Goal: Check status: Check status

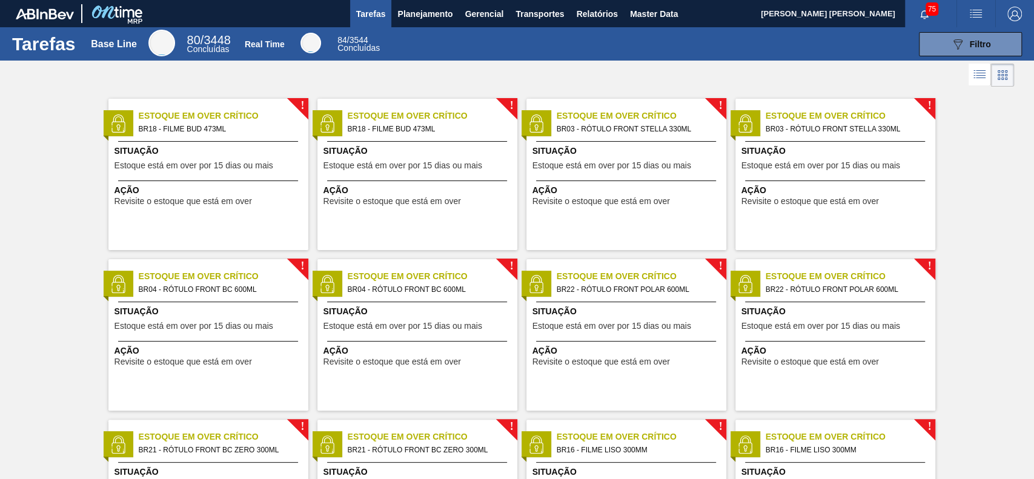
click at [427, 28] on div "Tarefas Base Line 80 / 3448 Concluídas Real Time 84 / 3544 Concluídas 089F7B8B-…" at bounding box center [517, 43] width 1034 height 33
click at [427, 19] on span "Planejamento" at bounding box center [424, 14] width 55 height 15
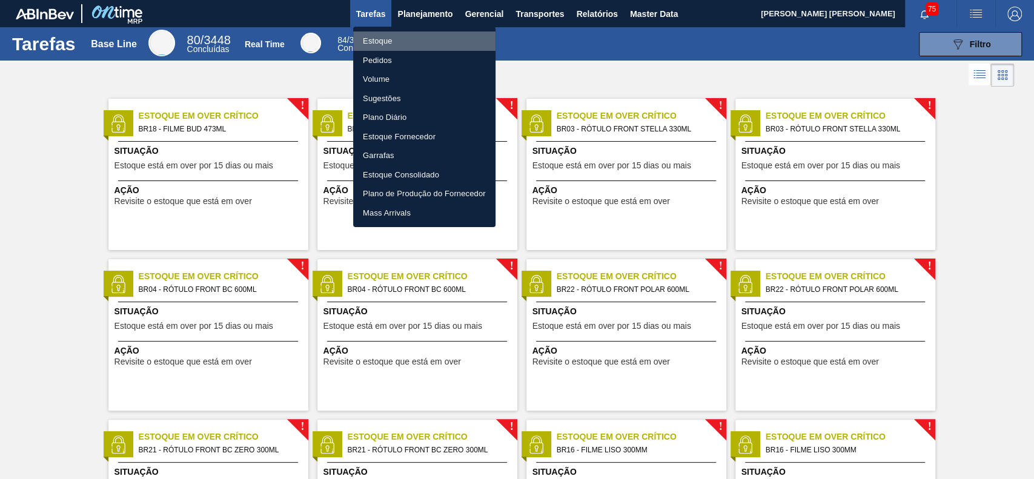
click at [435, 45] on li "Estoque" at bounding box center [424, 40] width 142 height 19
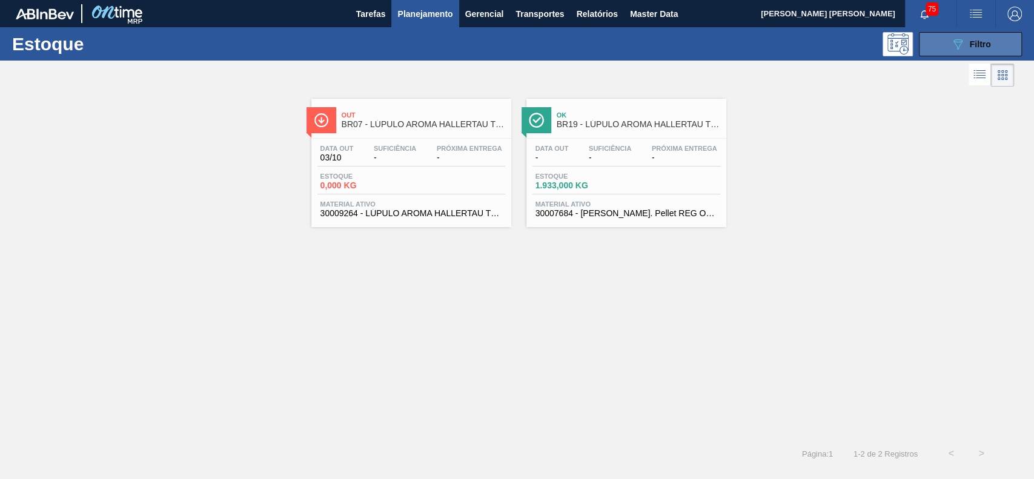
click at [990, 43] on span "Filtro" at bounding box center [980, 44] width 21 height 10
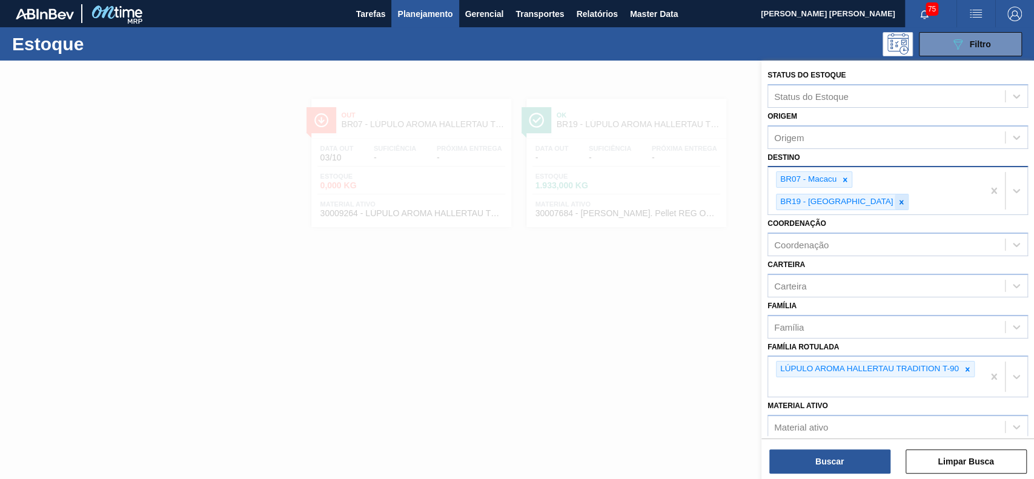
click at [905, 198] on icon at bounding box center [901, 202] width 8 height 8
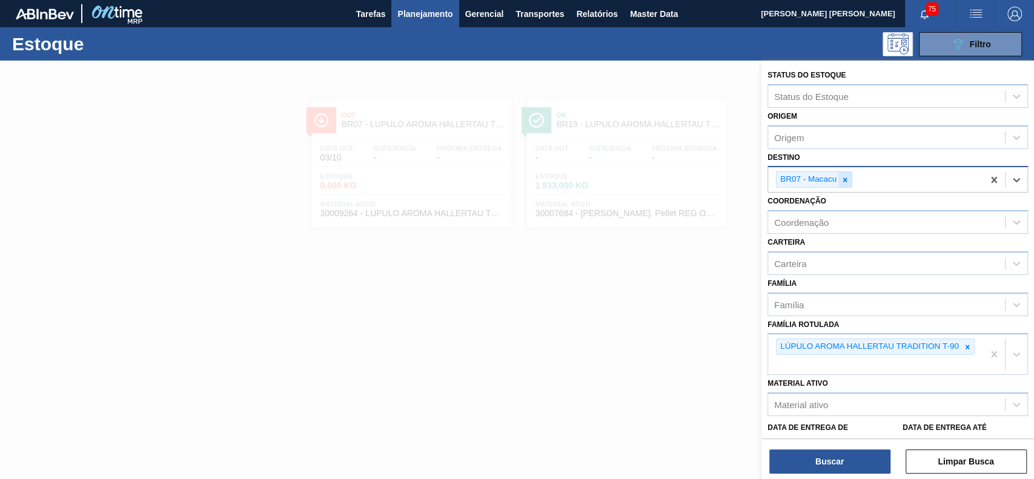
click at [846, 174] on div at bounding box center [844, 179] width 13 height 15
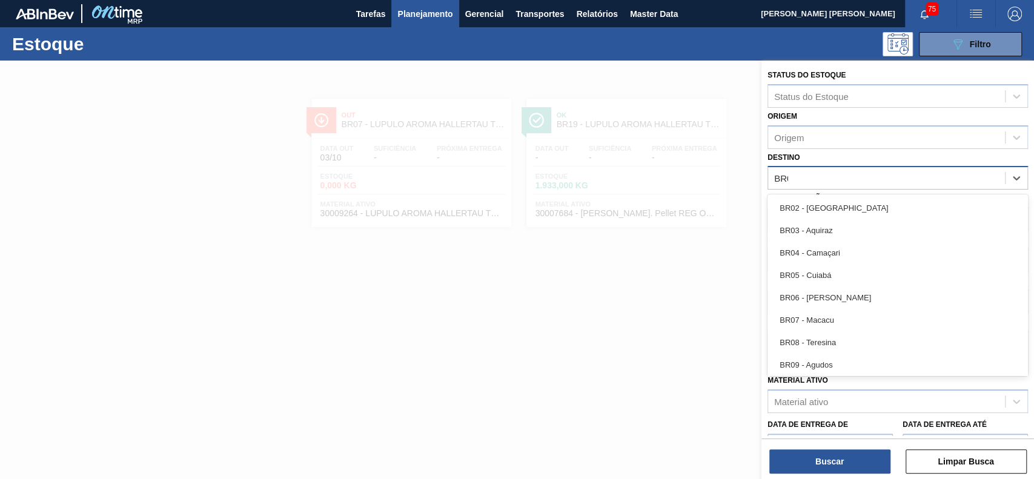
type input "BR03"
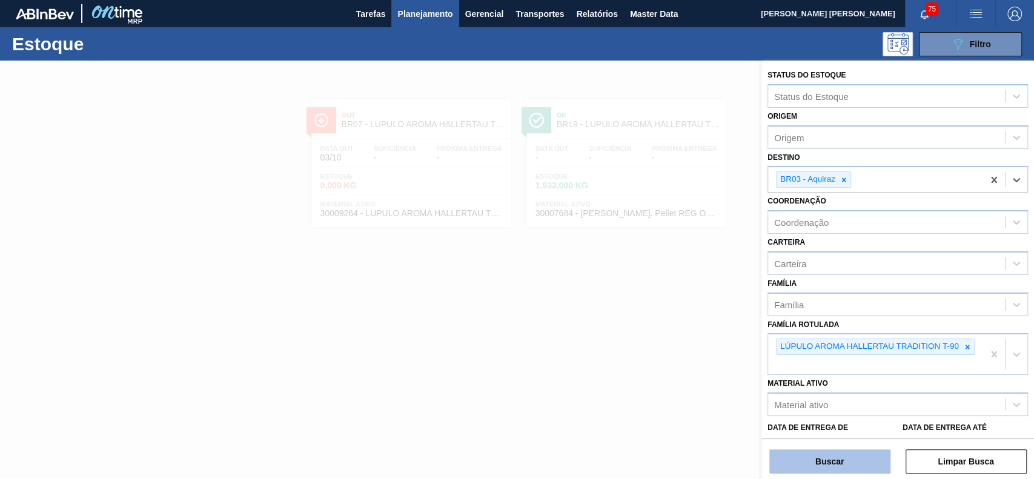
click at [863, 469] on button "Buscar" at bounding box center [829, 461] width 121 height 24
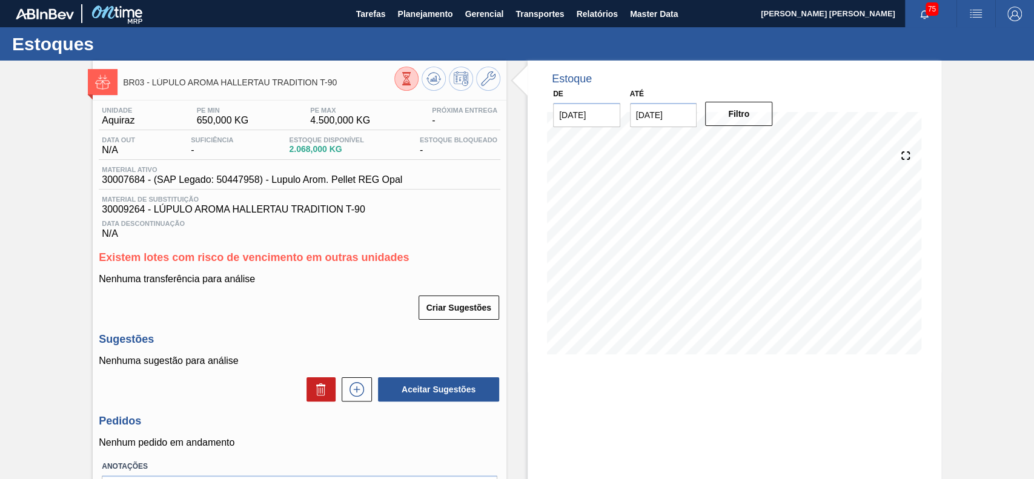
click at [412, 78] on button at bounding box center [406, 79] width 24 height 24
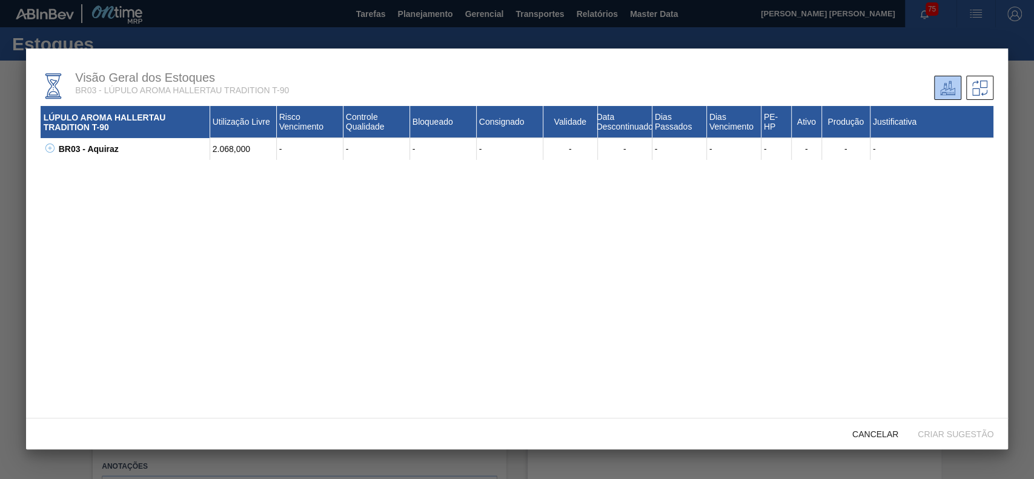
click at [50, 145] on icon at bounding box center [49, 148] width 9 height 9
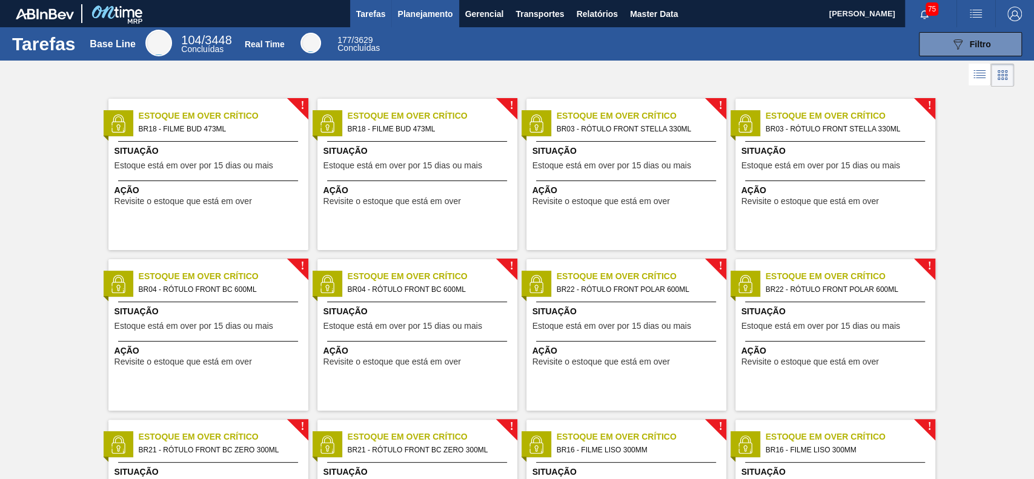
click at [451, 24] on button "Planejamento" at bounding box center [424, 13] width 67 height 27
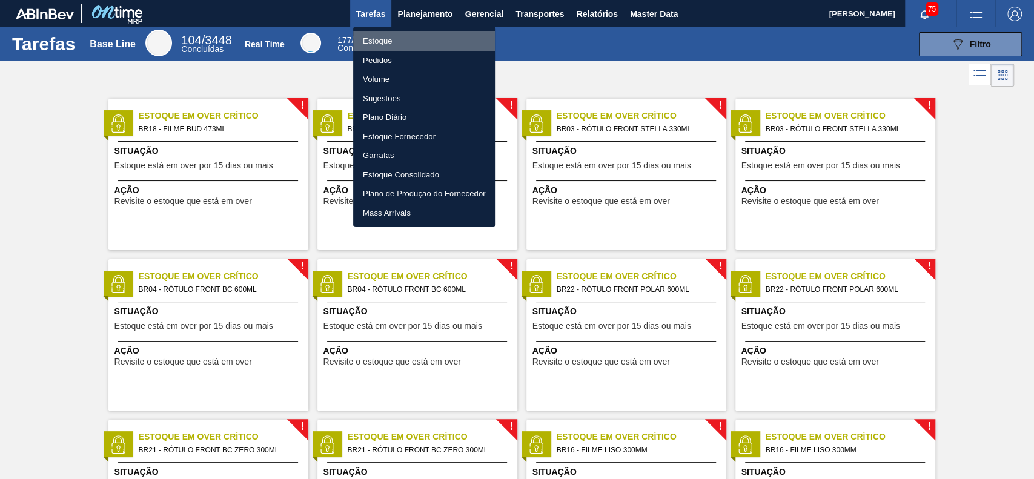
click at [378, 42] on li "Estoque" at bounding box center [424, 40] width 142 height 19
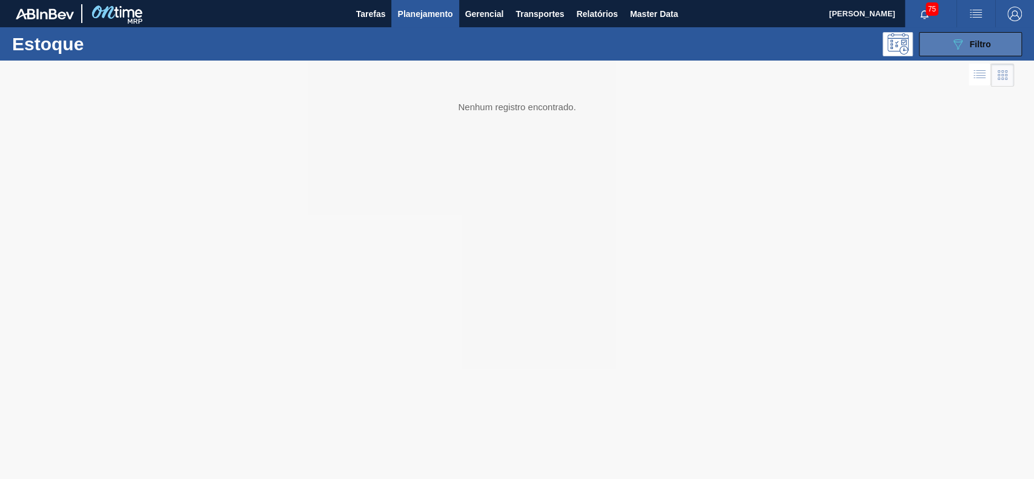
click at [980, 47] on span "Filtro" at bounding box center [980, 44] width 21 height 10
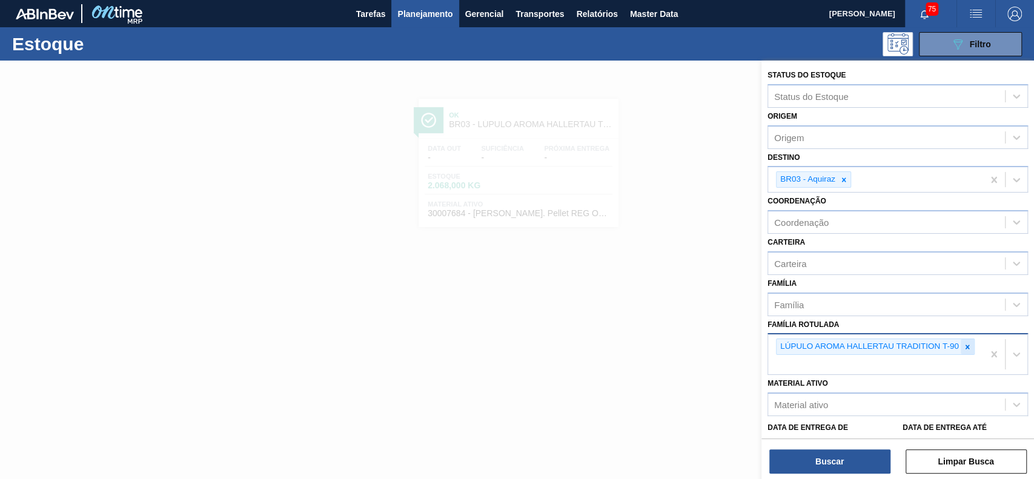
click at [966, 343] on icon at bounding box center [967, 347] width 8 height 8
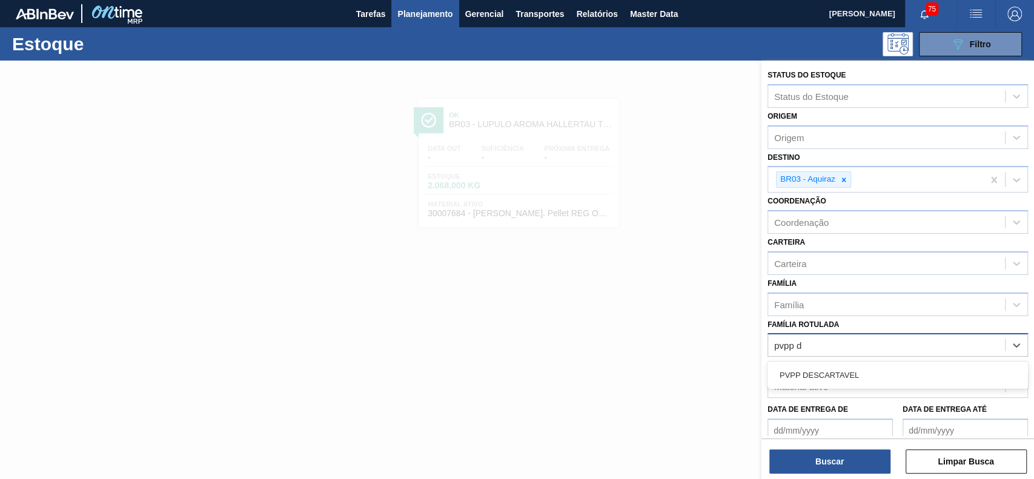
type Rotulada "pvpp de"
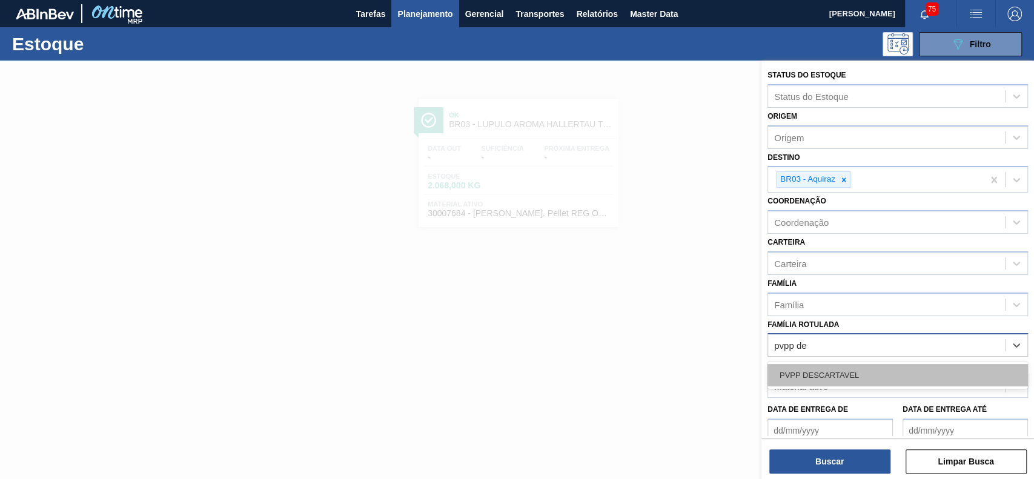
click at [942, 367] on div "PVPP DESCARTAVEL" at bounding box center [897, 375] width 260 height 22
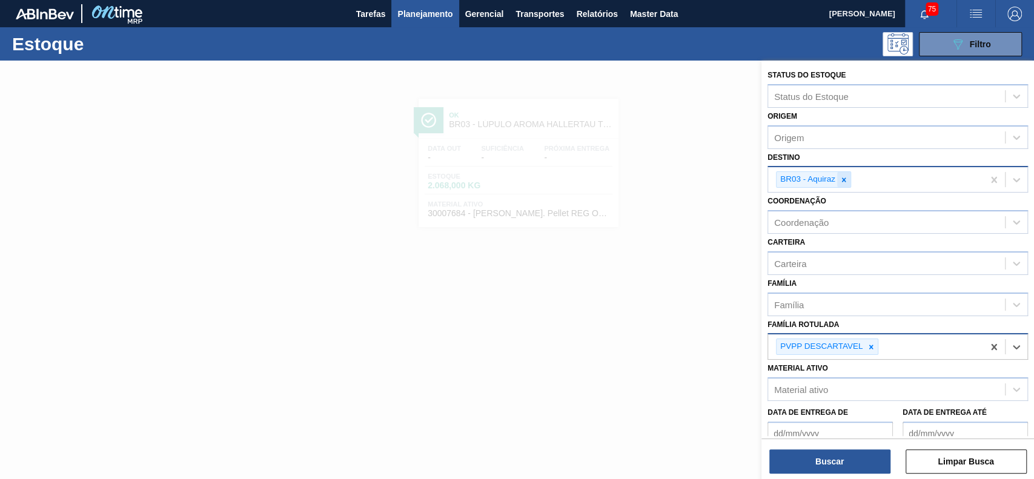
click at [844, 180] on icon at bounding box center [844, 179] width 4 height 4
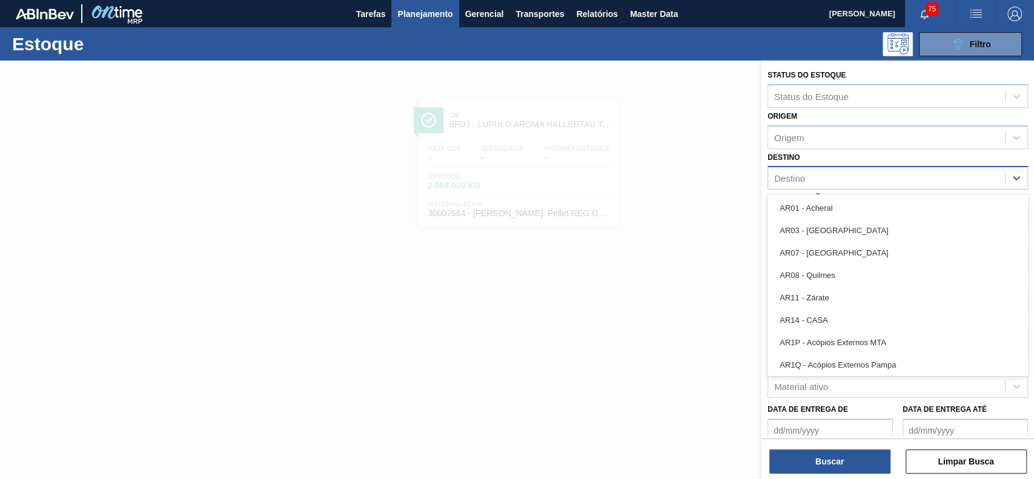
click at [868, 173] on div "Destino" at bounding box center [886, 179] width 237 height 18
type input "br16"
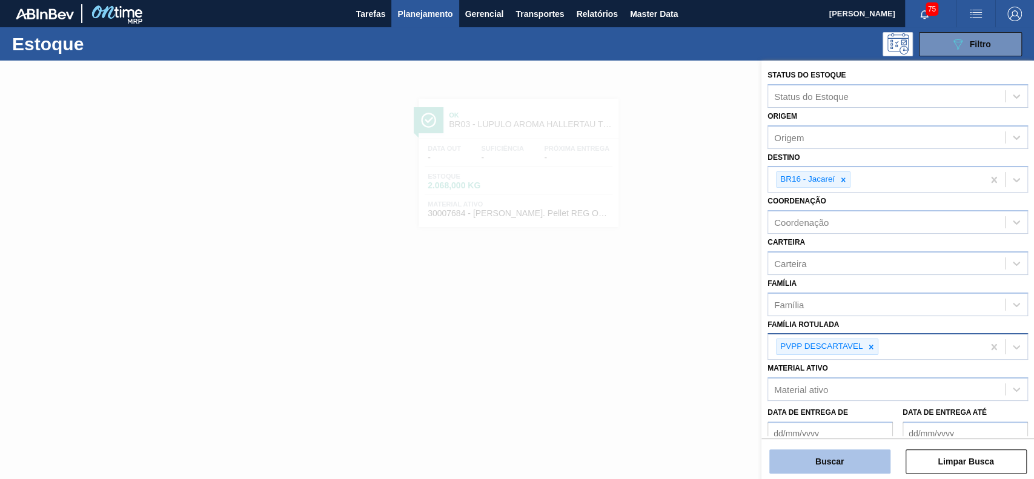
click at [843, 457] on button "Buscar" at bounding box center [829, 461] width 121 height 24
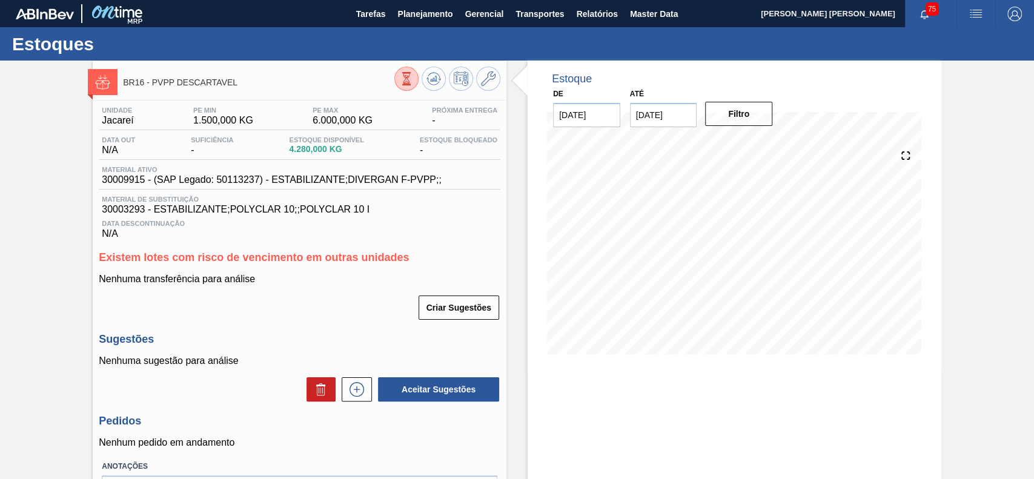
click at [402, 76] on icon at bounding box center [406, 78] width 13 height 13
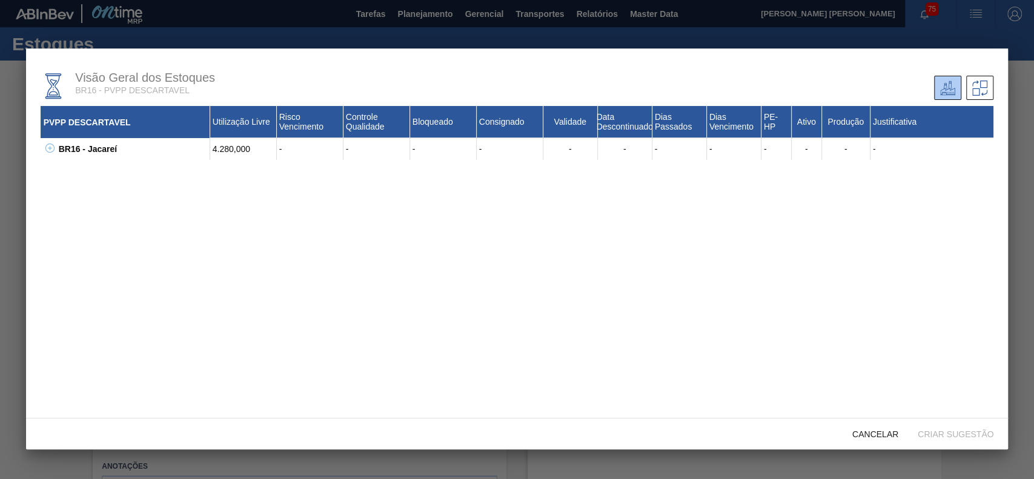
click at [53, 147] on icon at bounding box center [49, 148] width 9 height 9
